Goal: Task Accomplishment & Management: Manage account settings

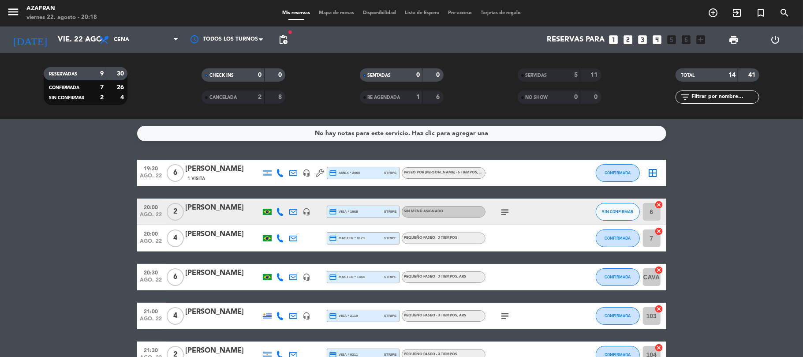
click at [110, 241] on bookings-row "19:30 [DATE] 6 [PERSON_NAME] 1 Visita headset_mic credit_card amex * 2005 strip…" at bounding box center [401, 310] width 803 height 300
click at [108, 184] on bookings-row "19:30 [DATE] 6 [PERSON_NAME] 1 Visita headset_mic credit_card amex * 2005 strip…" at bounding box center [401, 310] width 803 height 300
click at [614, 172] on span "CONFIRMADA" at bounding box center [618, 172] width 26 height 5
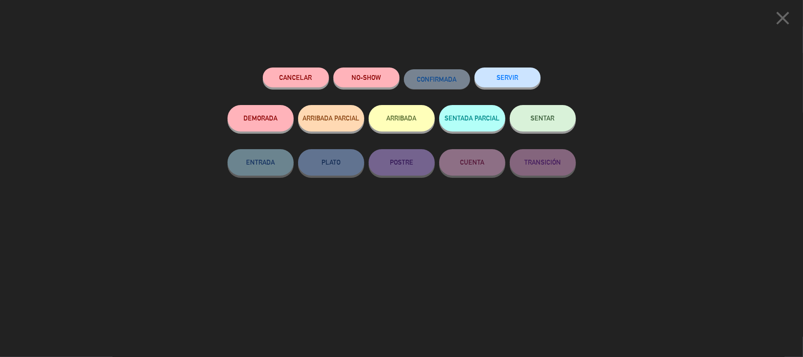
click at [392, 256] on div "Cancelar NO-SHOW CONFIRMADA SERVIR DEMORADA ARRIBADA PARCIAL ARRIBADA SENTADA P…" at bounding box center [401, 209] width 361 height 296
click at [783, 25] on icon "close" at bounding box center [783, 18] width 22 height 22
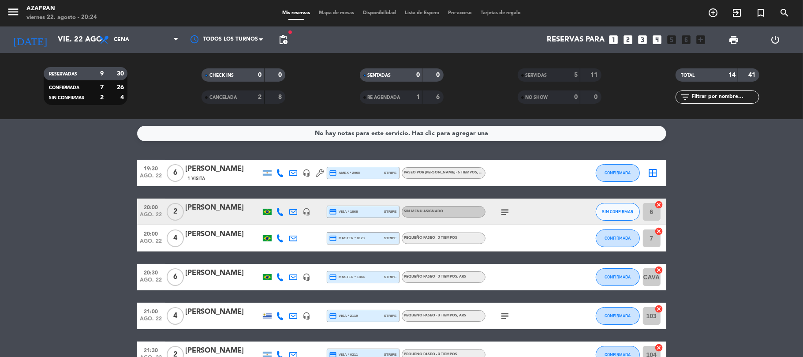
click at [199, 180] on span "1 Visita" at bounding box center [197, 178] width 18 height 7
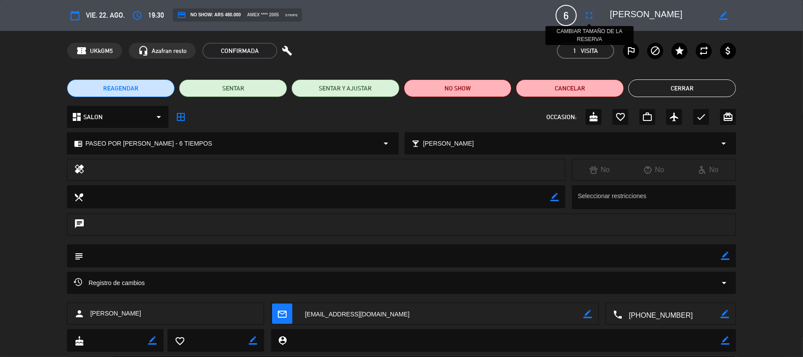
click at [590, 18] on icon "fullscreen" at bounding box center [589, 15] width 11 height 11
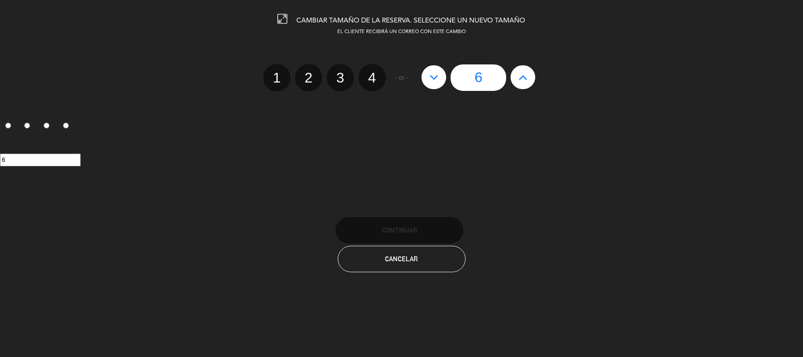
click at [436, 72] on icon at bounding box center [434, 77] width 9 height 14
type input "5"
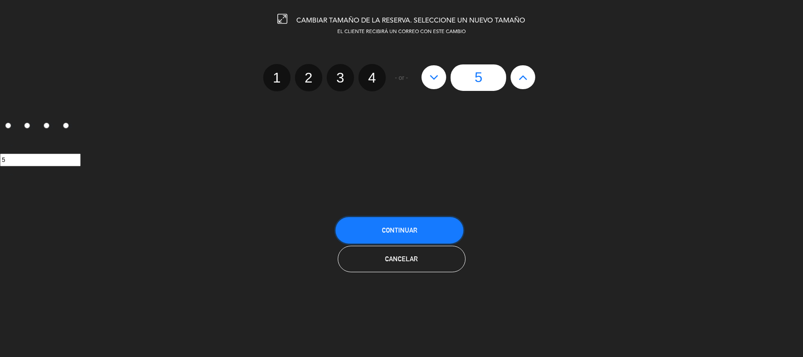
click at [415, 223] on button "Continuar" at bounding box center [400, 230] width 128 height 26
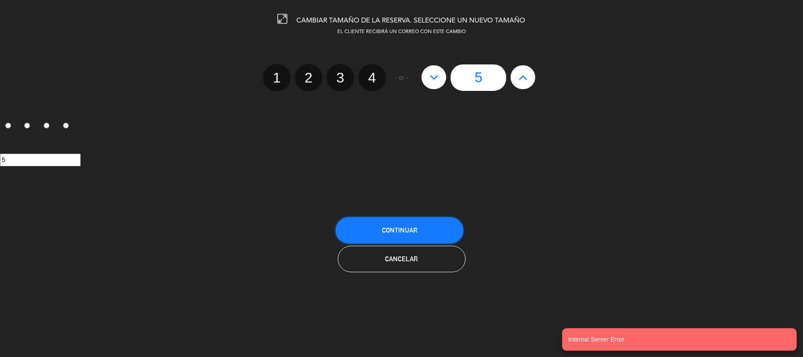
click at [415, 223] on button "Continuar" at bounding box center [400, 230] width 128 height 26
